Goal: Task Accomplishment & Management: Complete application form

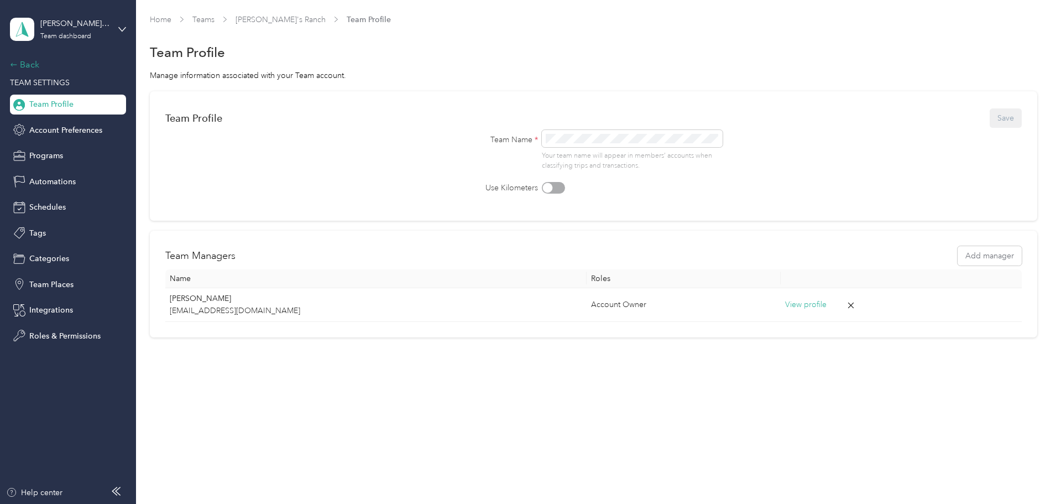
click at [34, 62] on div "Back" at bounding box center [65, 64] width 111 height 13
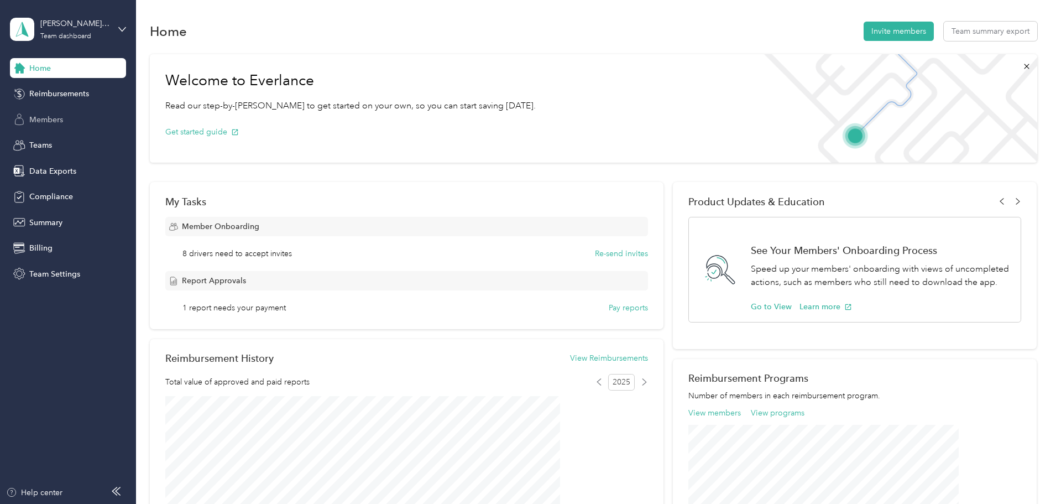
click at [50, 118] on span "Members" at bounding box center [46, 120] width 34 height 12
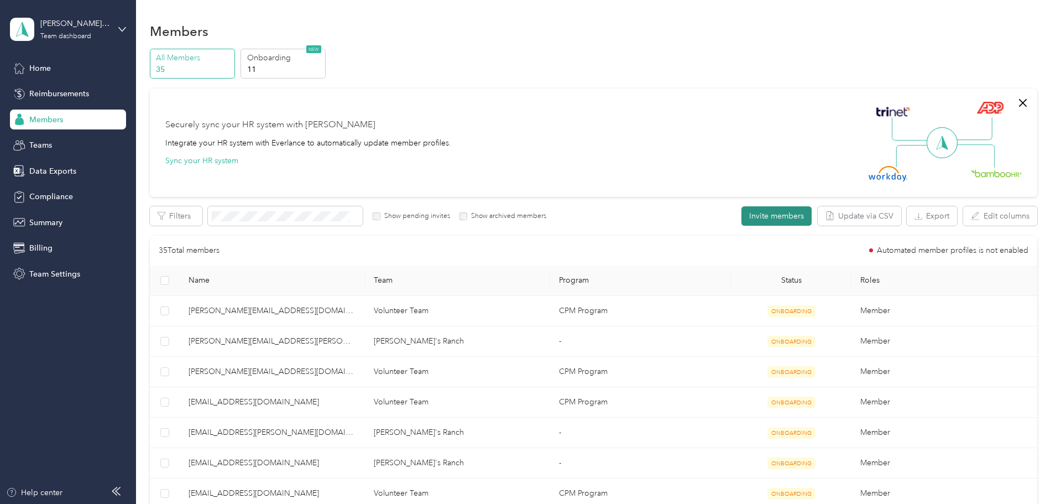
click at [741, 215] on button "Invite members" at bounding box center [776, 215] width 70 height 19
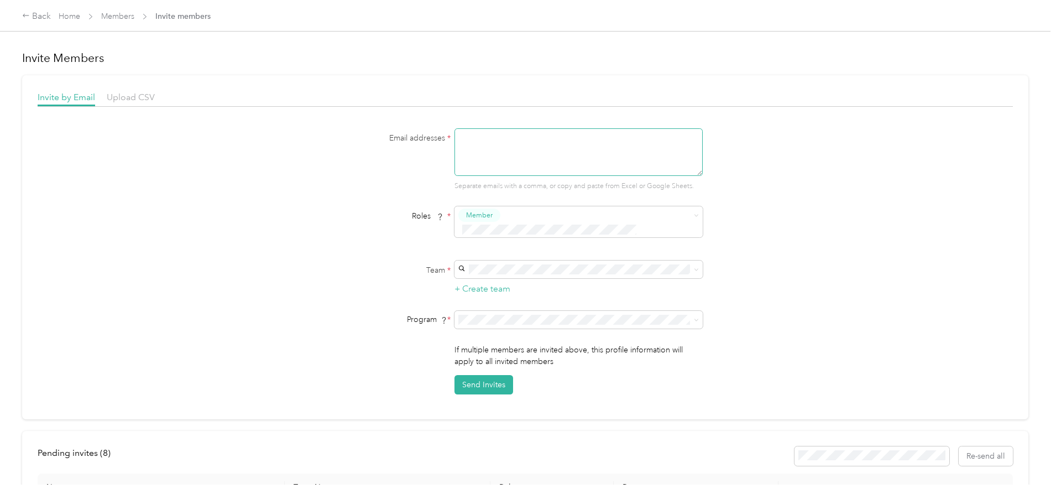
click at [483, 155] on textarea at bounding box center [578, 152] width 248 height 48
type textarea "[EMAIL_ADDRESS][DOMAIN_NAME]"
type button "2367932af82246a98c1b1502f22b7d52"
click at [484, 238] on span "Member" at bounding box center [481, 236] width 27 height 10
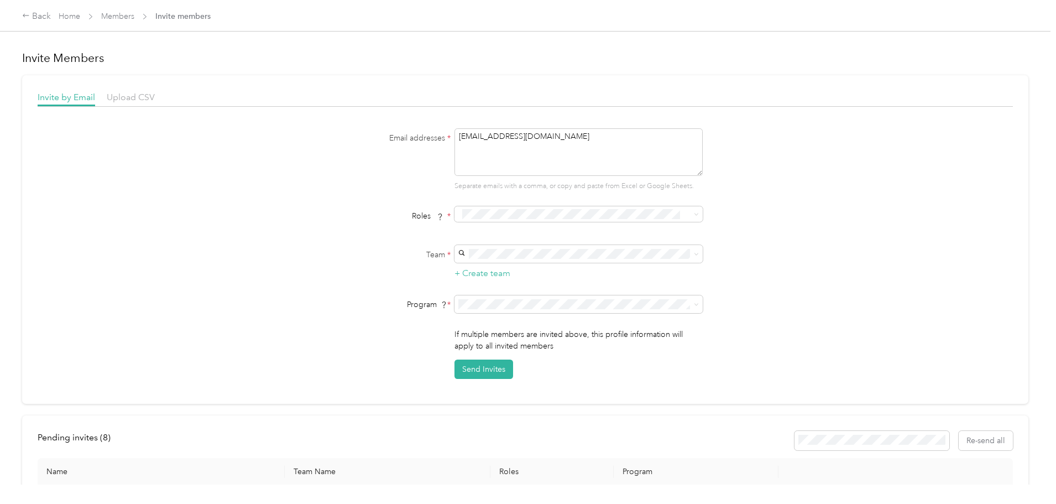
click at [492, 236] on li "Member" at bounding box center [577, 234] width 248 height 22
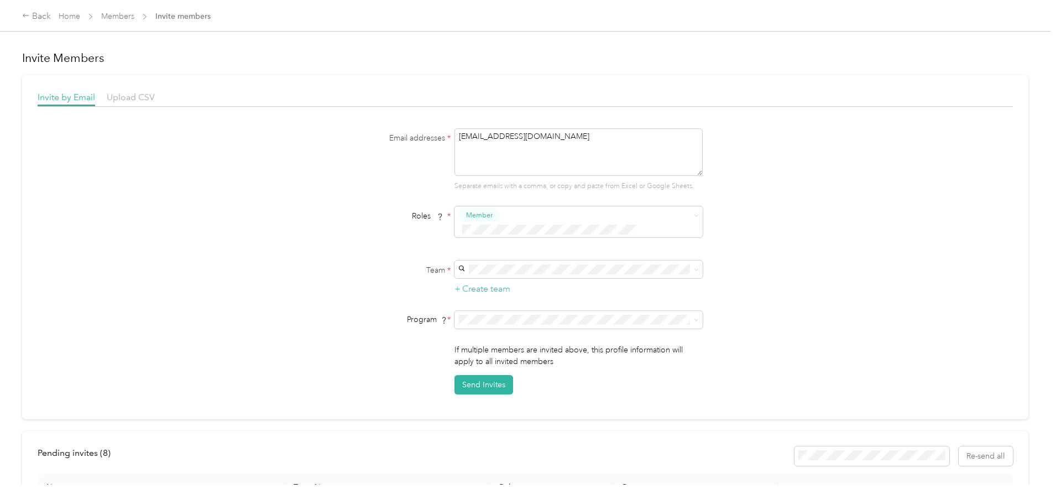
click at [482, 344] on span "Apryl's Team" at bounding box center [483, 348] width 45 height 9
click at [487, 375] on button "Send Invites" at bounding box center [483, 384] width 59 height 19
